Goal: Information Seeking & Learning: Learn about a topic

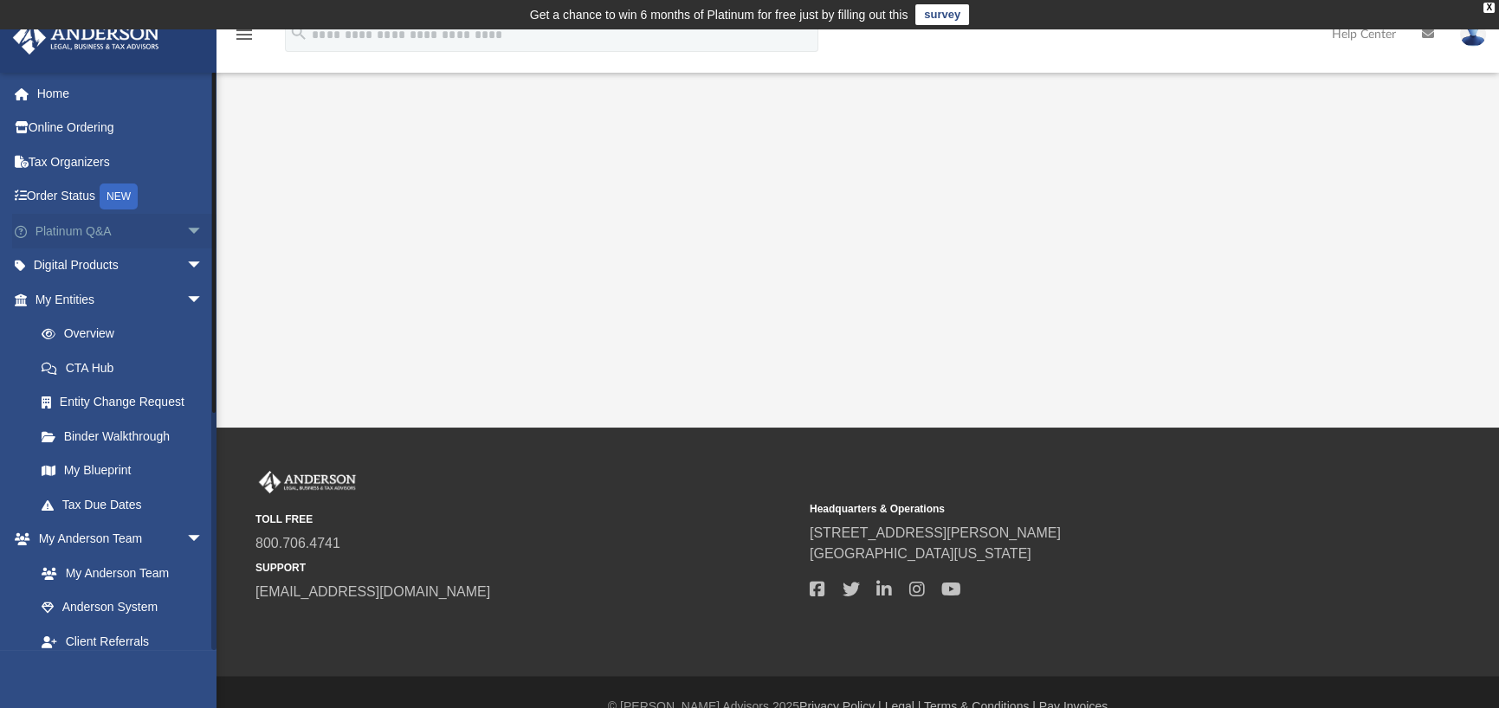
click at [153, 229] on link "Platinum Q&A arrow_drop_down" at bounding box center [120, 231] width 217 height 35
click at [186, 226] on span "arrow_drop_down" at bounding box center [203, 232] width 35 height 36
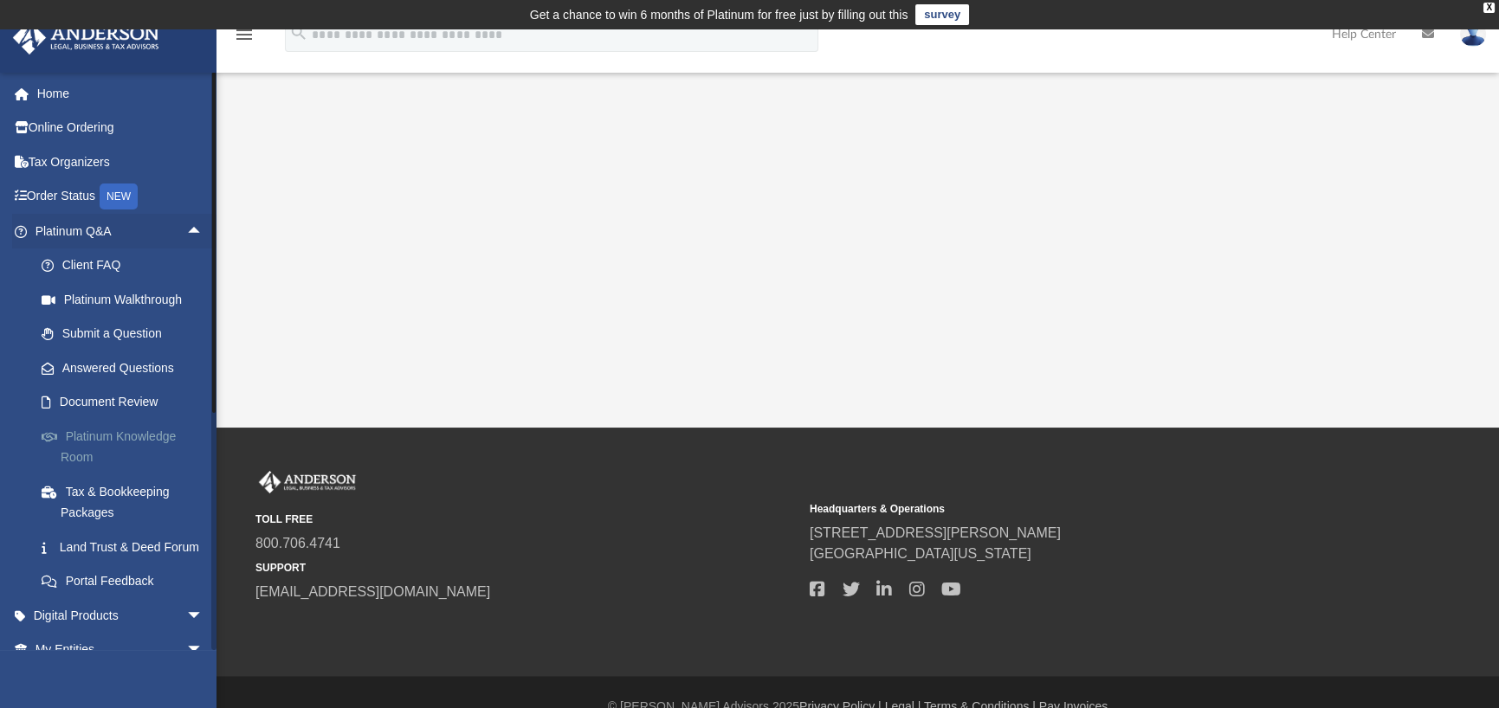
click at [128, 435] on link "Platinum Knowledge Room" at bounding box center [126, 446] width 205 height 55
click at [108, 557] on link "Land Trust & Deed Forum" at bounding box center [126, 547] width 205 height 35
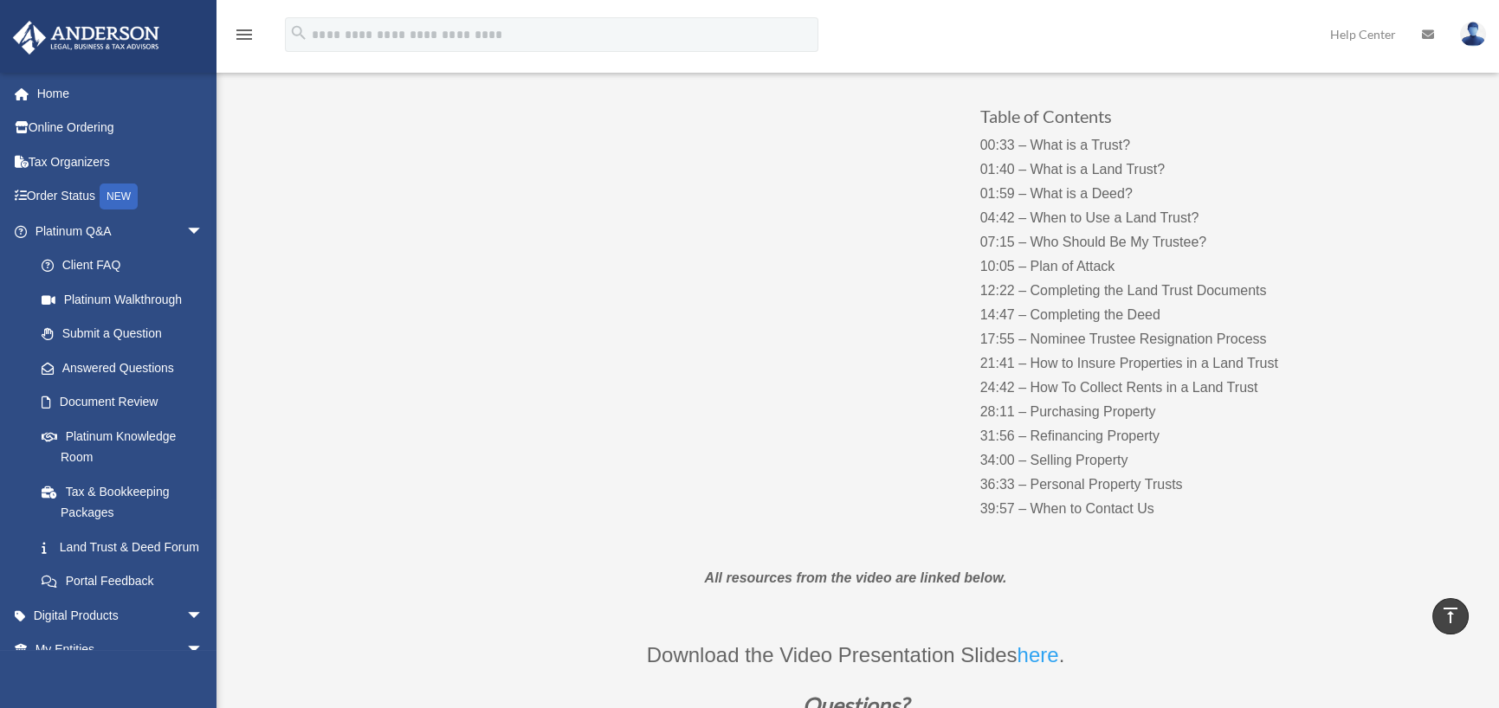
scroll to position [180, 0]
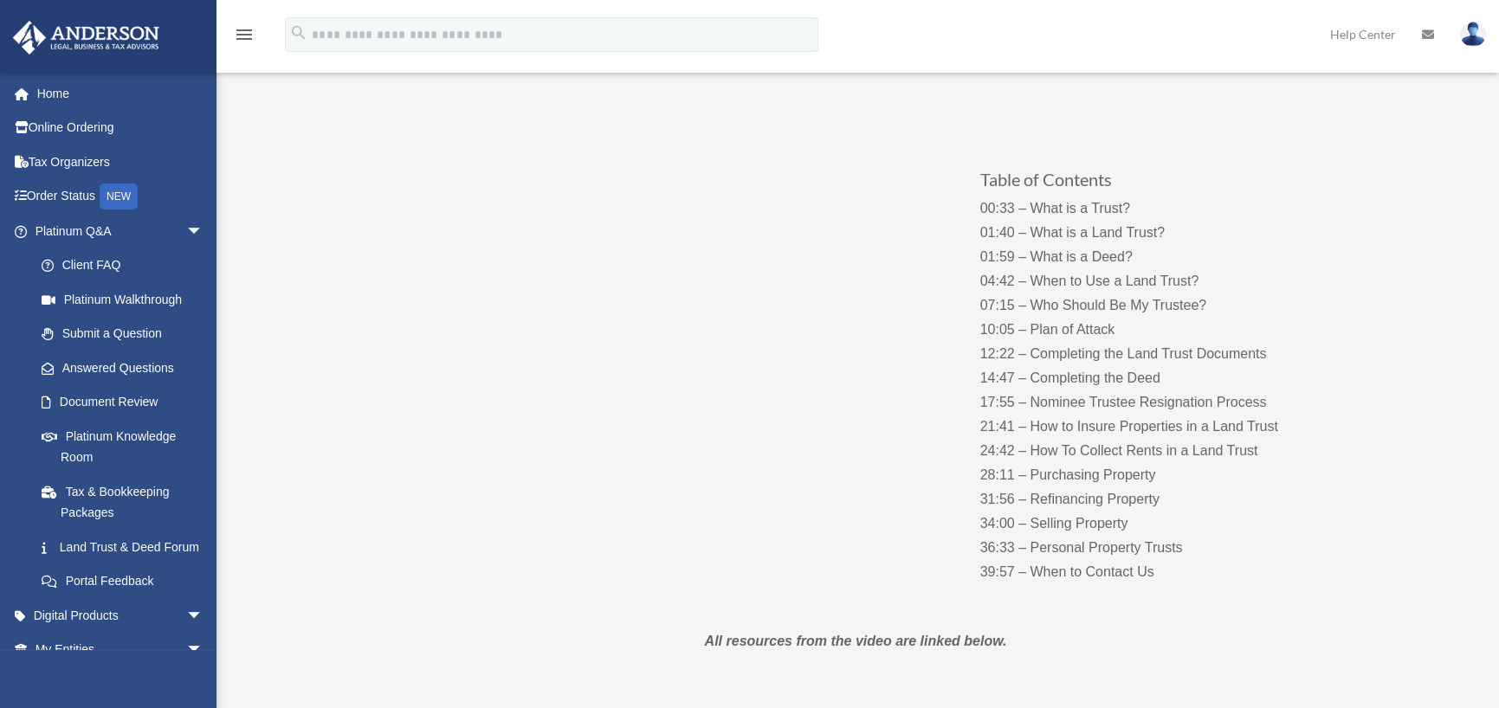
click at [1059, 572] on p "00:33 – What is a Trust? 01:40 – What is a Land Trust? 01:59 – What is a Deed? …" at bounding box center [1151, 391] width 342 height 388
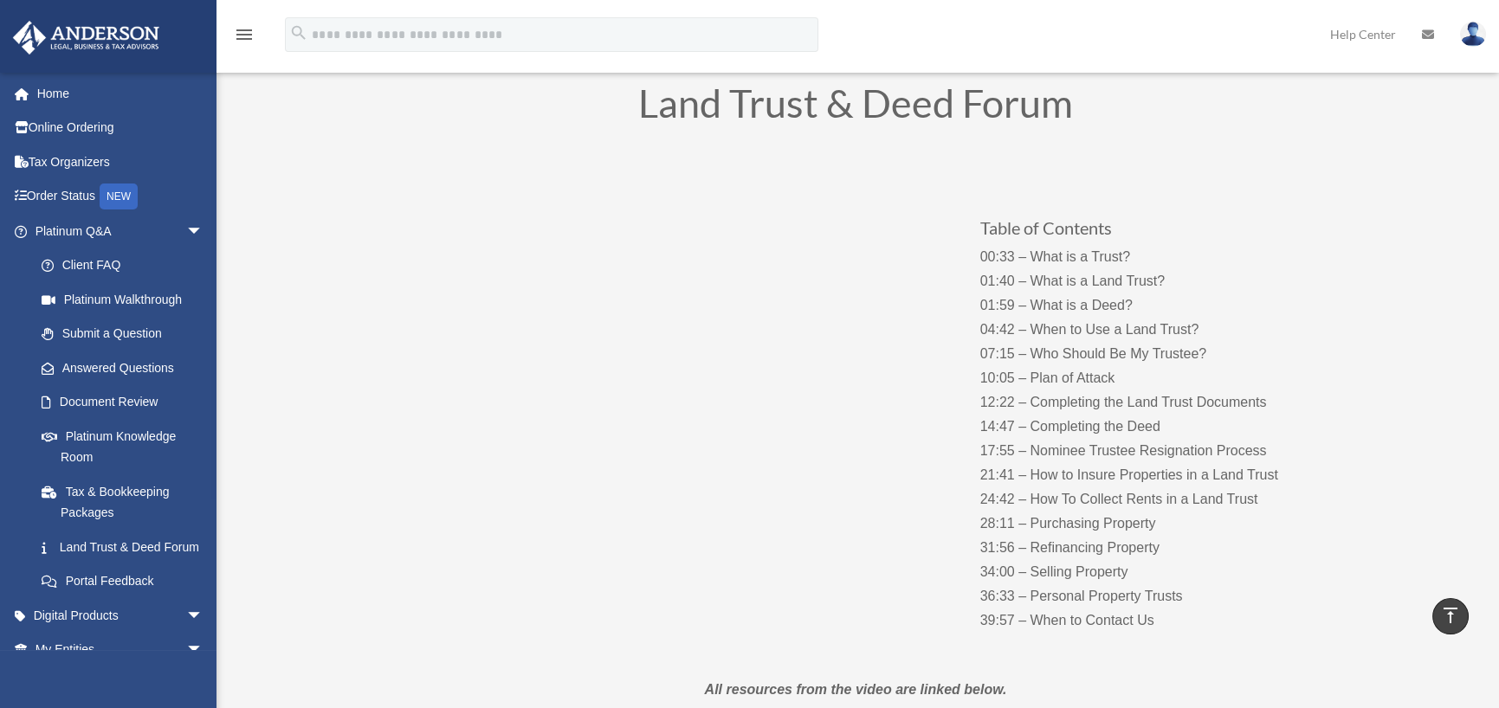
scroll to position [0, 0]
